Goal: Navigation & Orientation: Understand site structure

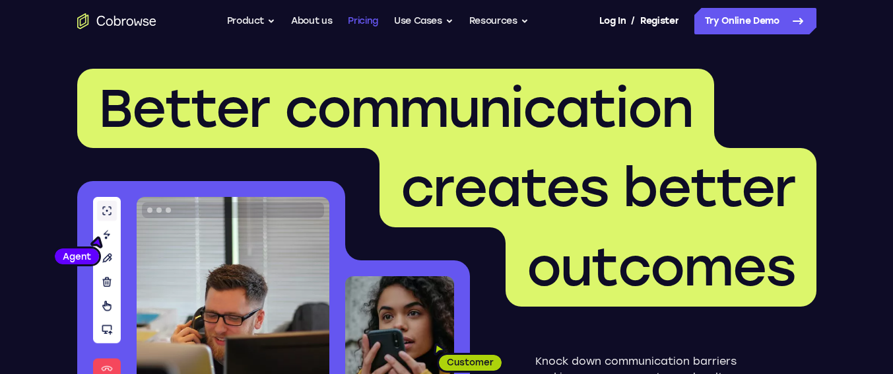
click at [372, 18] on link "Pricing" at bounding box center [363, 21] width 30 height 26
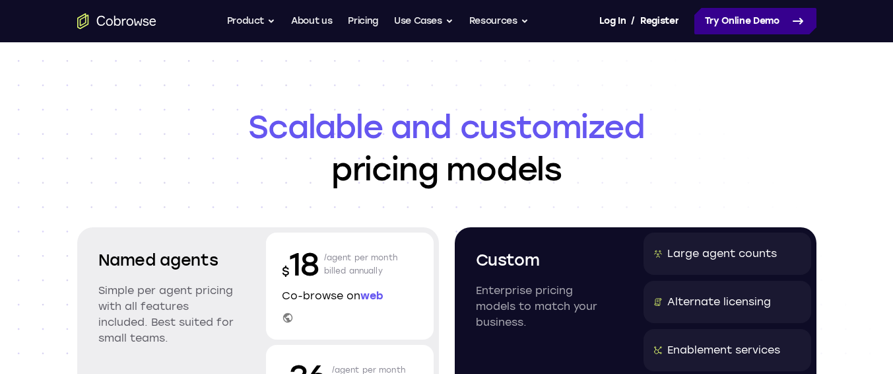
click at [764, 15] on link "Try Online Demo" at bounding box center [756, 21] width 122 height 26
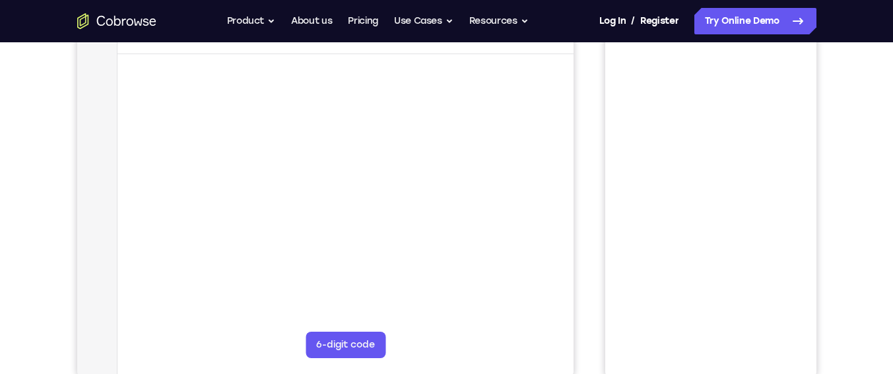
scroll to position [158, 0]
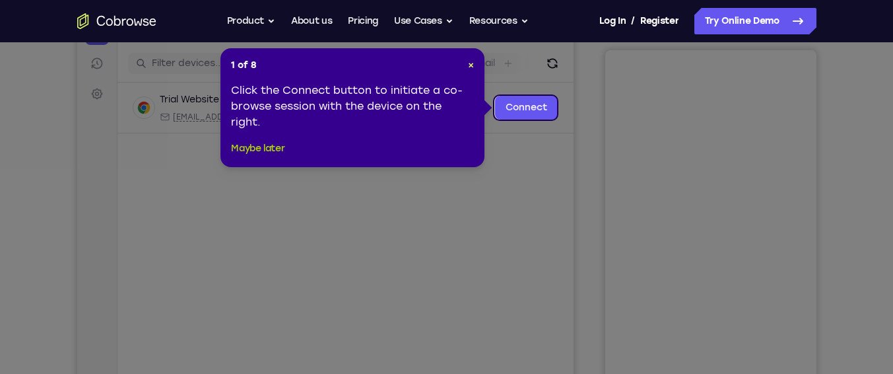
click at [273, 151] on button "Maybe later" at bounding box center [257, 149] width 53 height 16
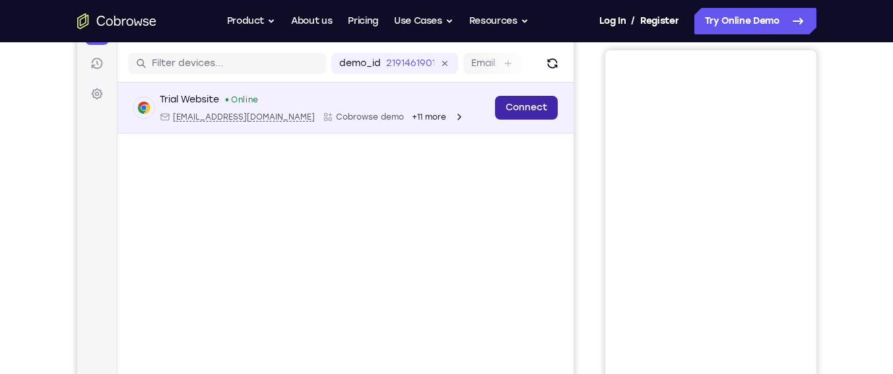
click at [516, 109] on link "Connect" at bounding box center [526, 108] width 63 height 24
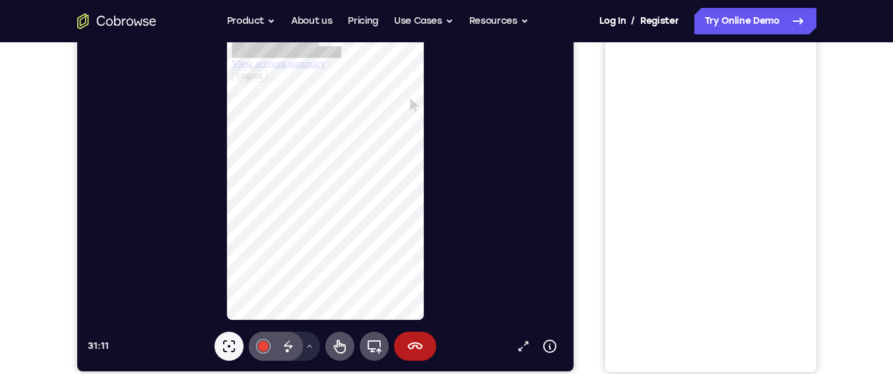
scroll to position [317, 0]
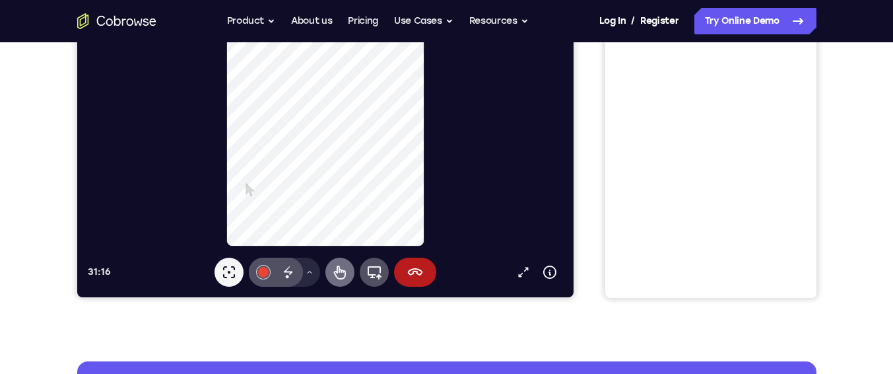
click at [341, 271] on icon at bounding box center [339, 272] width 16 height 16
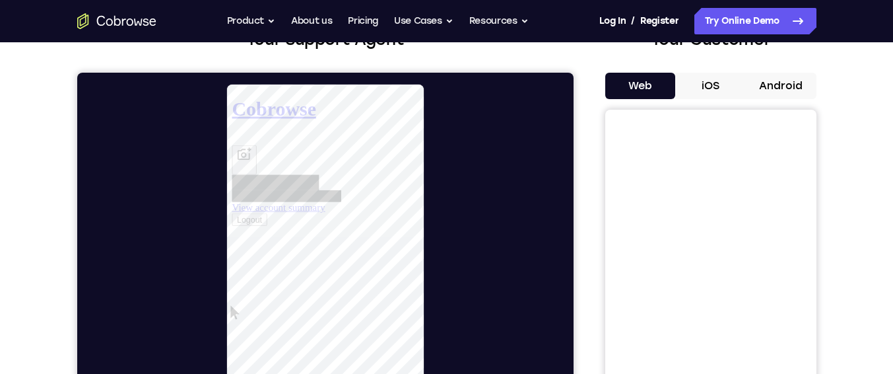
scroll to position [79, 0]
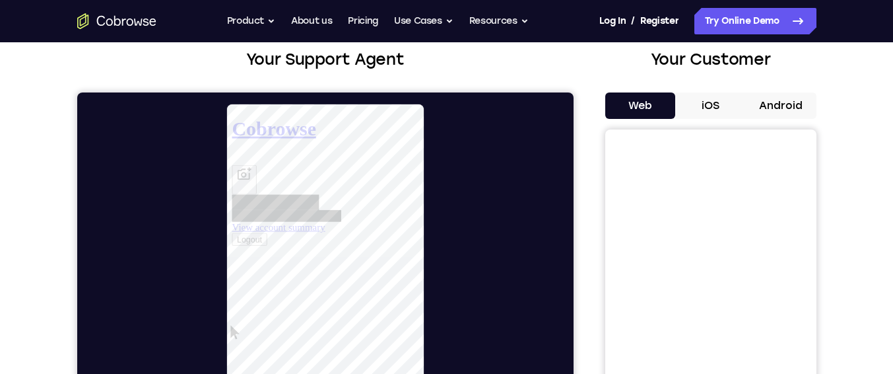
click at [262, 121] on h1 "Cobrowse" at bounding box center [332, 130] width 201 height 24
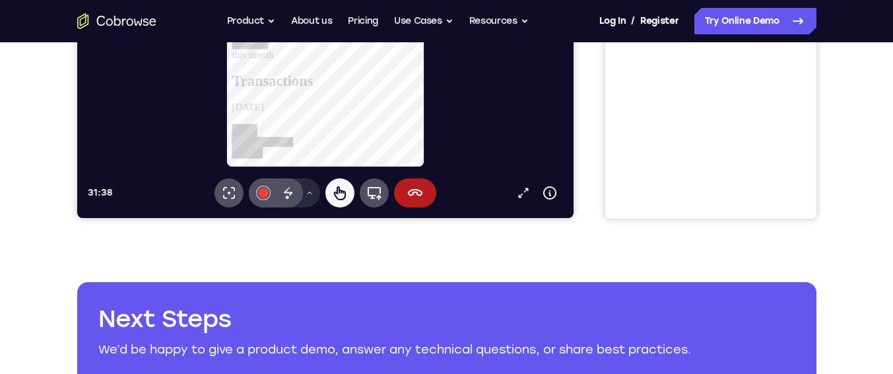
scroll to position [1287, 0]
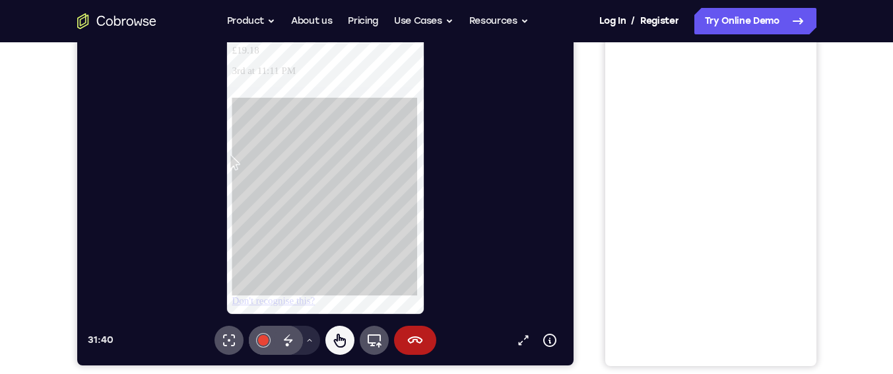
scroll to position [79, 0]
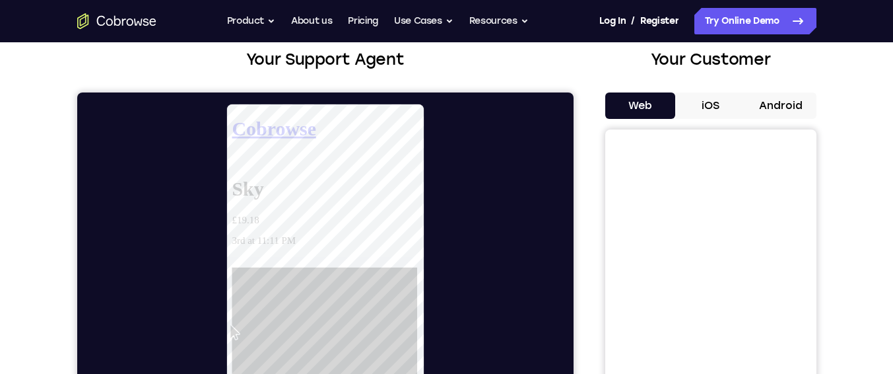
click at [263, 221] on p "£19.18" at bounding box center [332, 227] width 201 height 12
click at [246, 182] on h1 "Sky" at bounding box center [332, 194] width 201 height 24
click at [275, 120] on h1 "Cobrowse" at bounding box center [332, 130] width 201 height 24
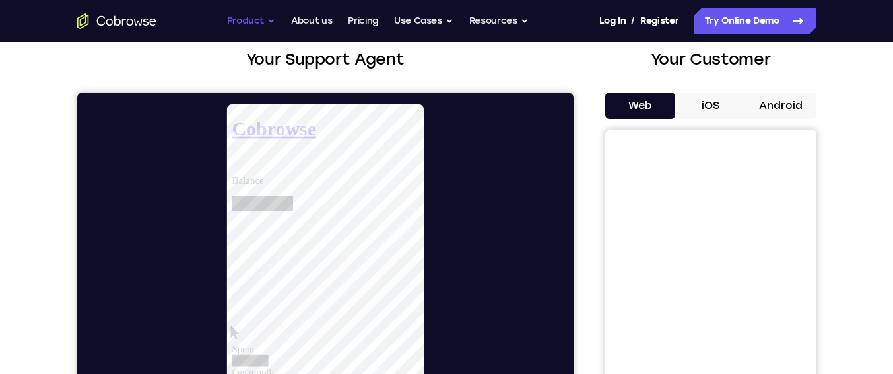
click at [261, 20] on button "Product" at bounding box center [251, 21] width 49 height 26
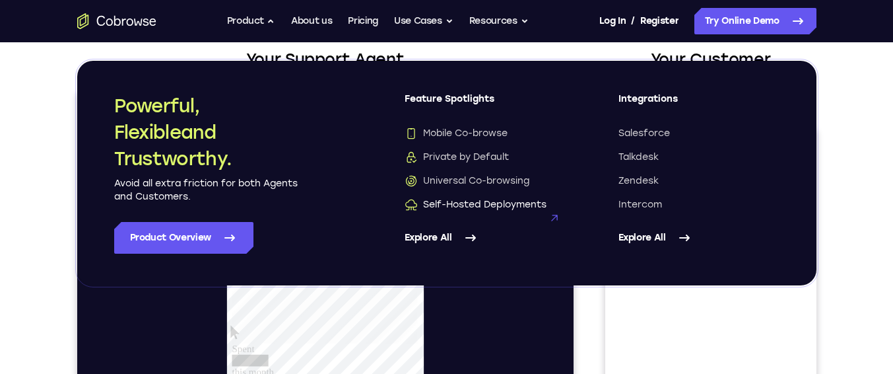
click at [502, 207] on span "Self-Hosted Deployments" at bounding box center [476, 204] width 142 height 13
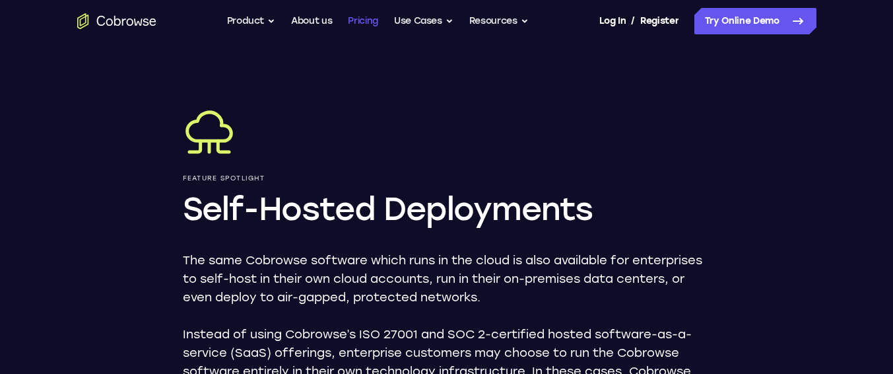
click at [362, 18] on link "Pricing" at bounding box center [363, 21] width 30 height 26
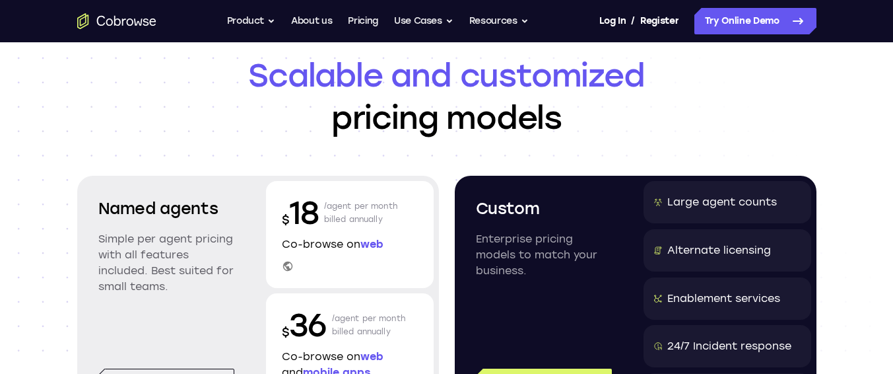
scroll to position [79, 0]
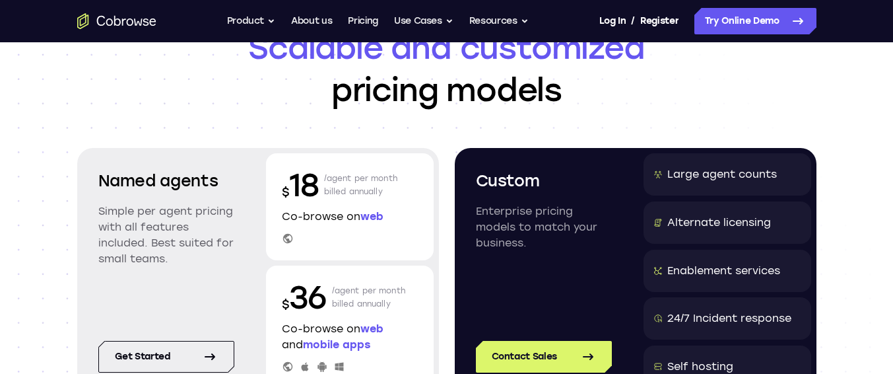
click at [287, 240] on icon at bounding box center [287, 238] width 9 height 9
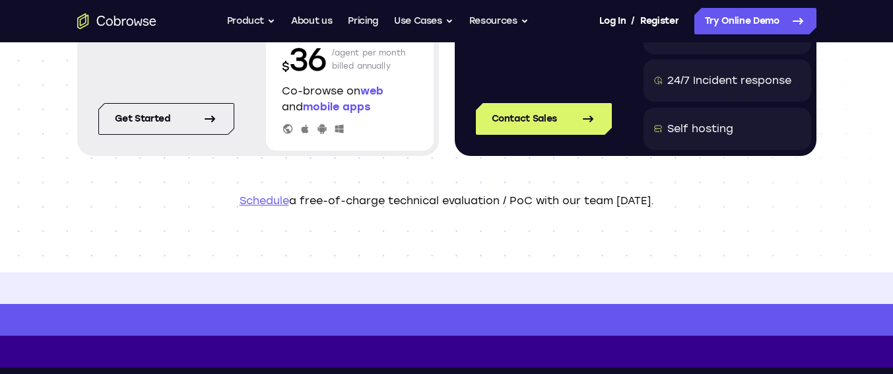
scroll to position [0, 0]
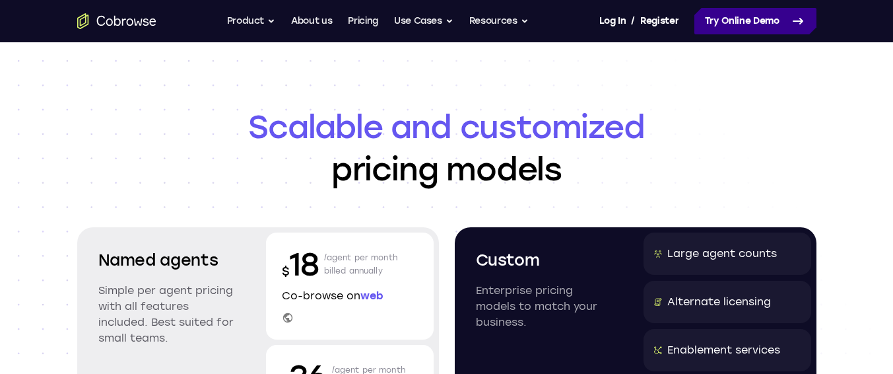
click at [750, 24] on link "Try Online Demo" at bounding box center [756, 21] width 122 height 26
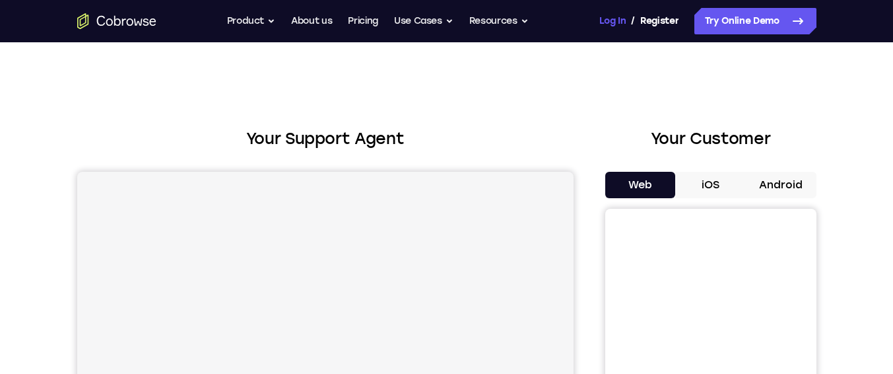
click at [615, 22] on link "Log In" at bounding box center [612, 21] width 26 height 26
click at [652, 26] on link "Register" at bounding box center [659, 21] width 38 height 26
click at [506, 24] on button "Resources" at bounding box center [498, 21] width 59 height 26
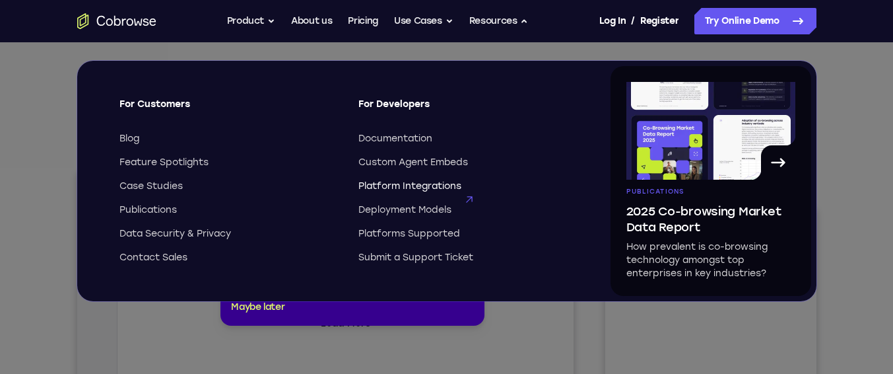
click at [393, 186] on span "Platform Integrations" at bounding box center [410, 186] width 103 height 13
click at [125, 19] on icon "Go to the home page" at bounding box center [123, 21] width 4 height 7
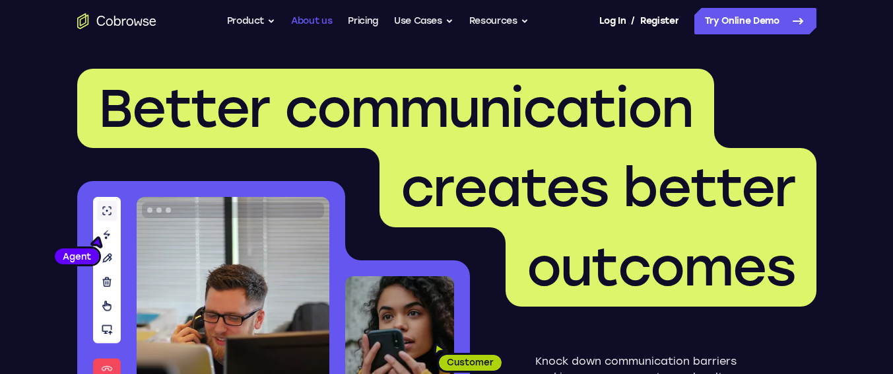
click at [312, 20] on link "About us" at bounding box center [311, 21] width 41 height 26
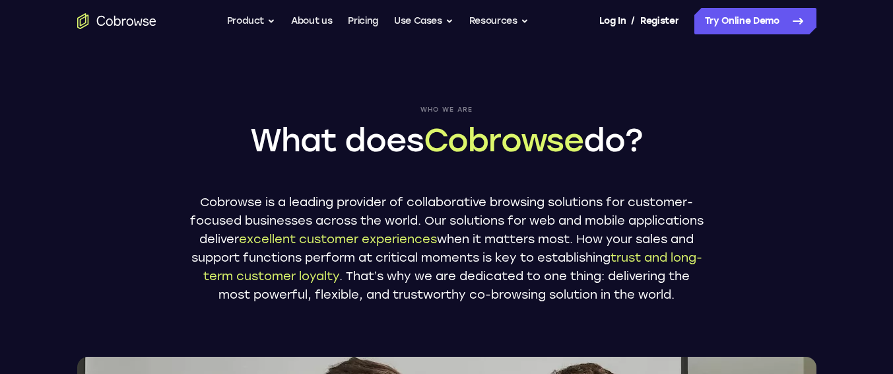
click at [430, 134] on span "Cobrowse" at bounding box center [504, 140] width 160 height 38
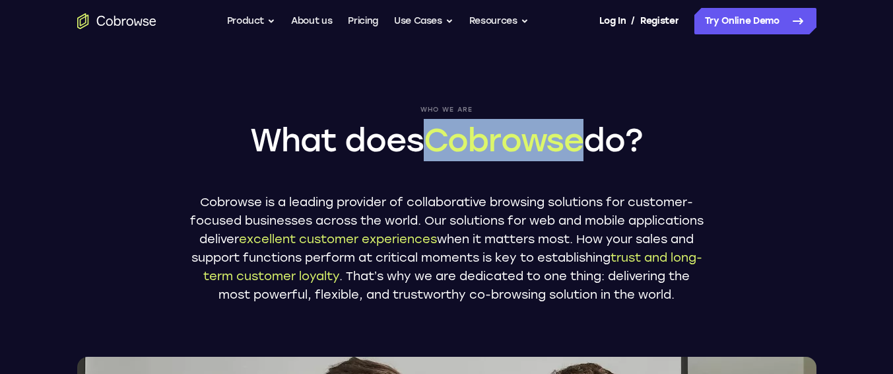
click at [430, 134] on span "Cobrowse" at bounding box center [504, 140] width 160 height 38
copy span "Cobrowse"
